Goal: Task Accomplishment & Management: Manage account settings

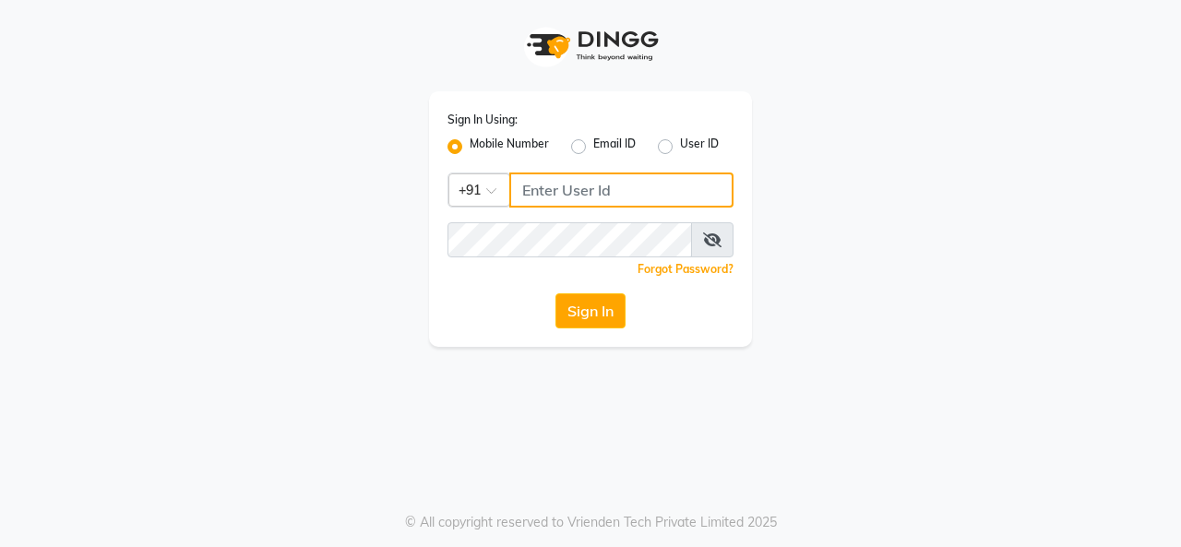
click at [557, 193] on input "Username" at bounding box center [621, 190] width 224 height 35
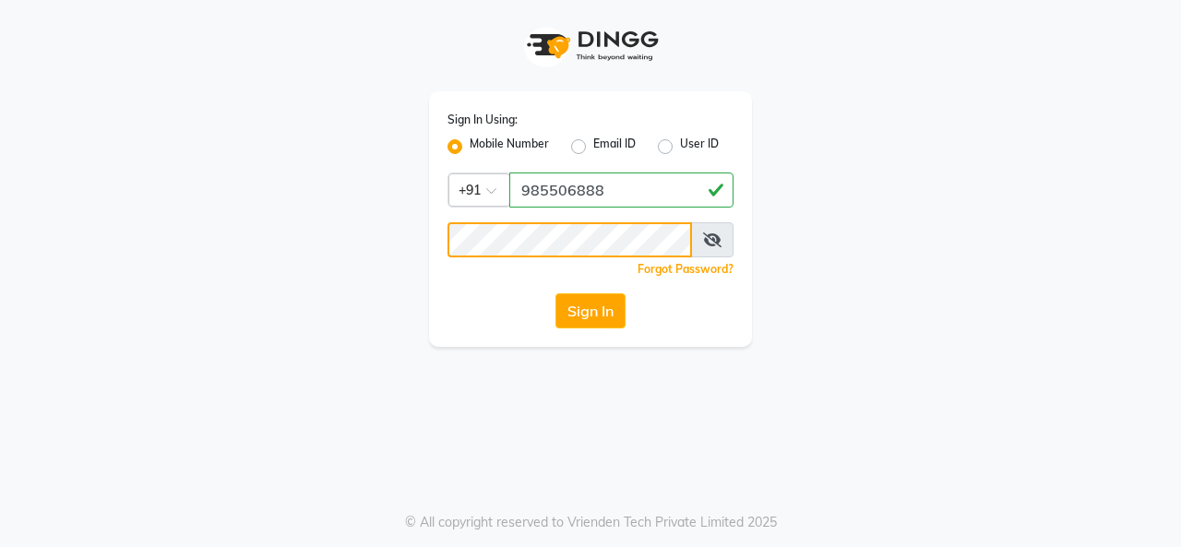
click at [556, 293] on button "Sign In" at bounding box center [591, 310] width 70 height 35
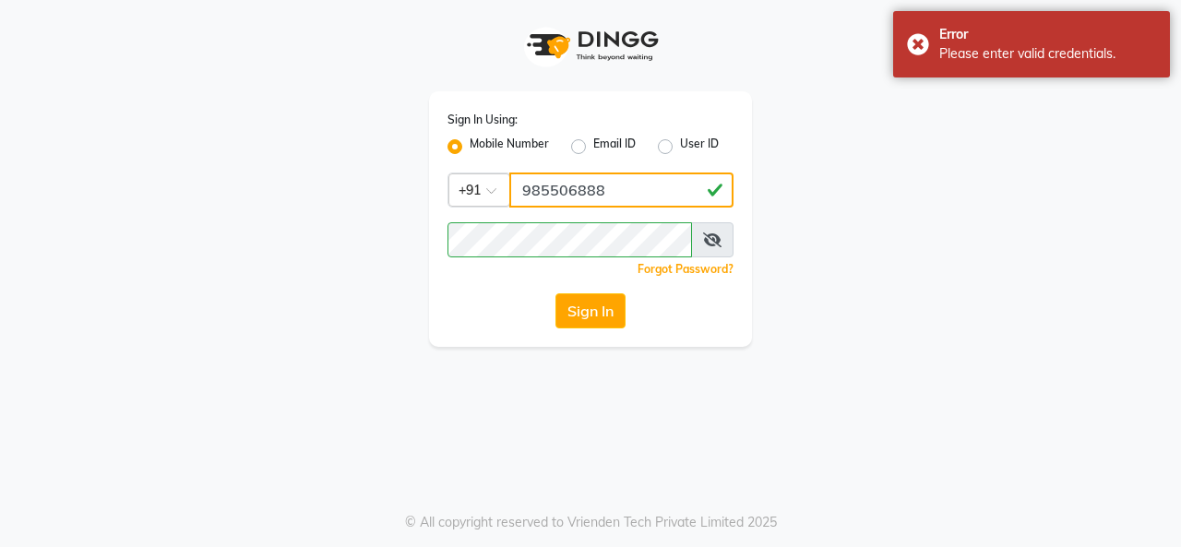
click at [626, 184] on input "985506888" at bounding box center [621, 190] width 224 height 35
click at [556, 293] on button "Sign In" at bounding box center [591, 310] width 70 height 35
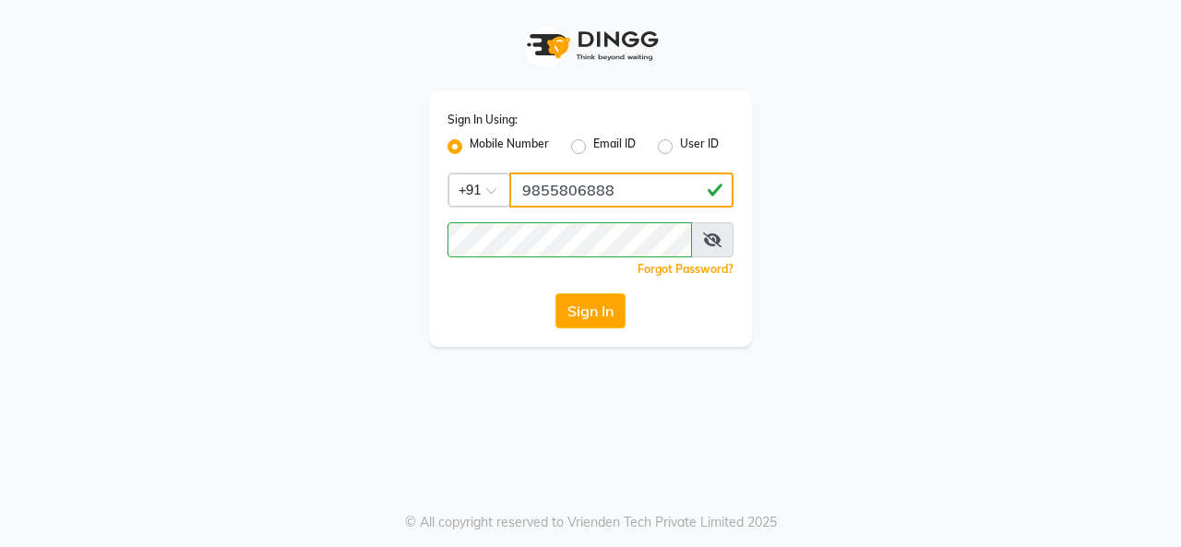
type input "9855806888"
click at [556, 293] on button "Sign In" at bounding box center [591, 310] width 70 height 35
